Goal: Task Accomplishment & Management: Manage account settings

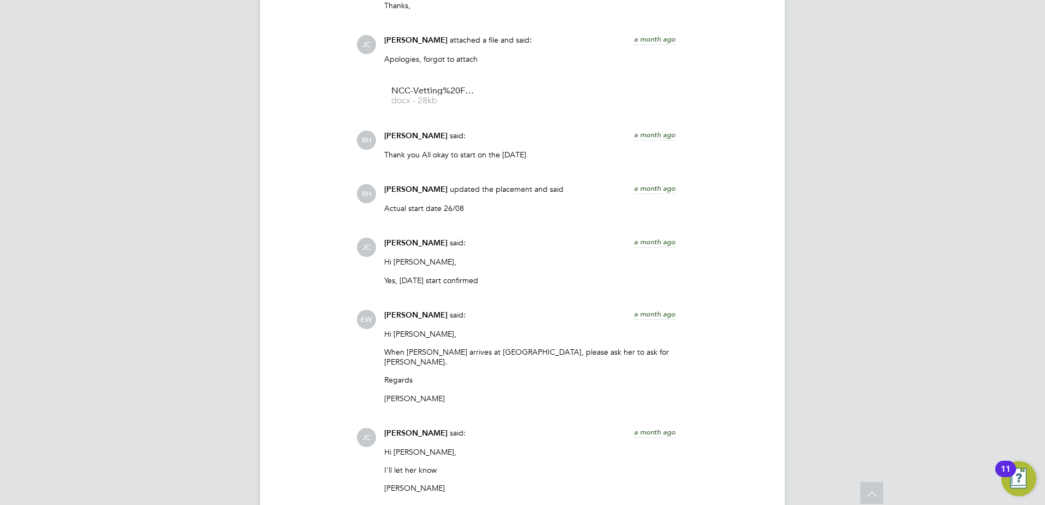
scroll to position [1393, 0]
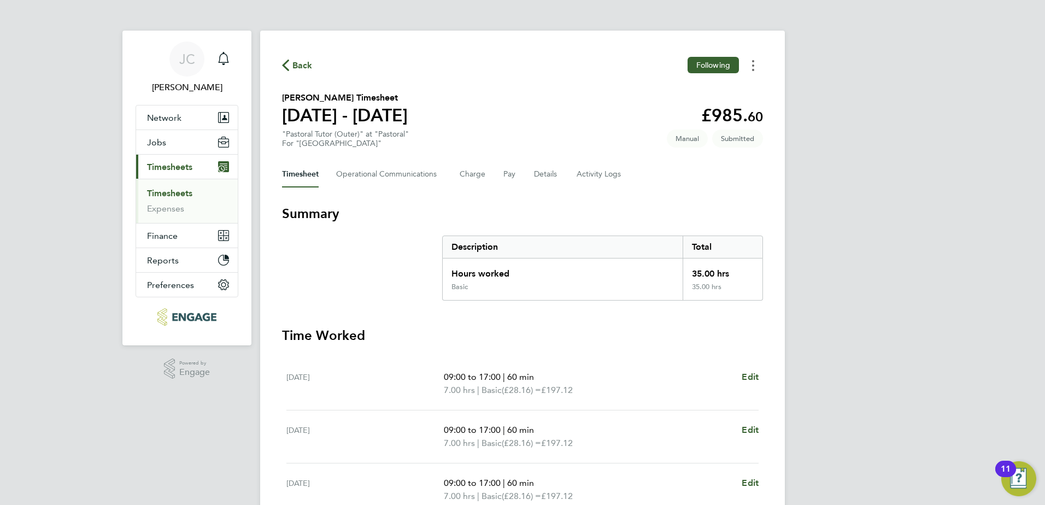
click at [755, 64] on button "Timesheets Menu" at bounding box center [753, 65] width 20 height 17
click at [757, 66] on button "Timesheets Menu" at bounding box center [753, 65] width 20 height 17
click at [721, 110] on link "Download timesheet" at bounding box center [697, 112] width 131 height 22
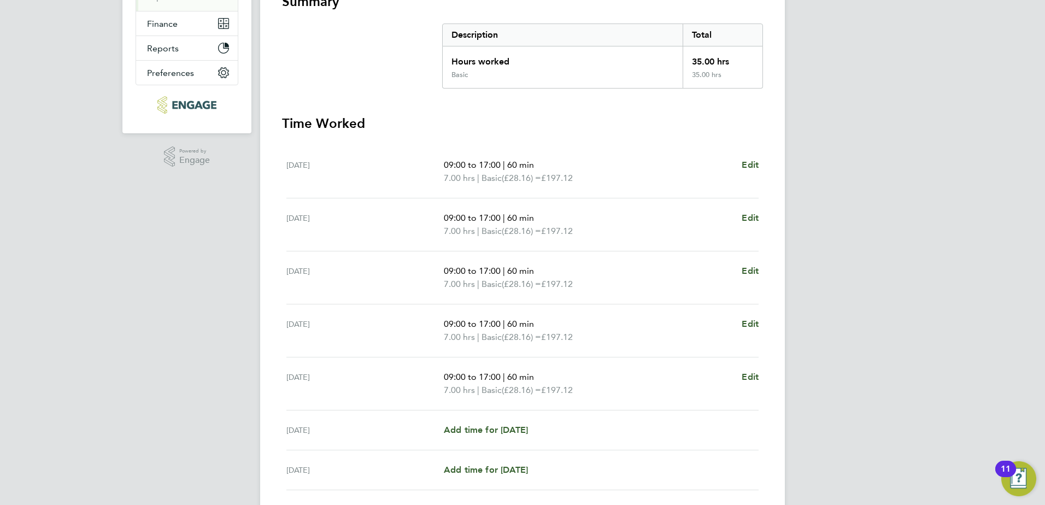
scroll to position [36, 0]
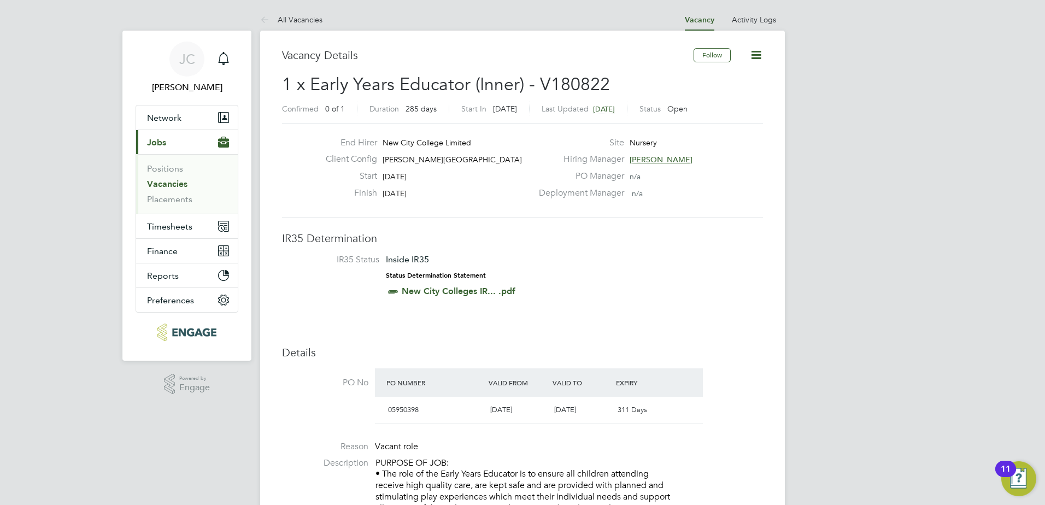
click at [160, 177] on li "Positions" at bounding box center [188, 170] width 82 height 15
click at [163, 180] on link "Vacancies" at bounding box center [167, 184] width 40 height 10
